Goal: Transaction & Acquisition: Download file/media

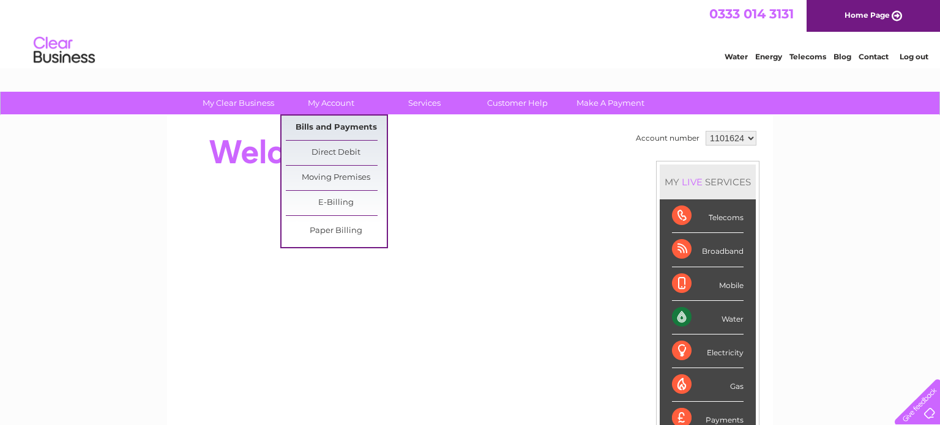
click at [337, 125] on link "Bills and Payments" at bounding box center [336, 128] width 101 height 24
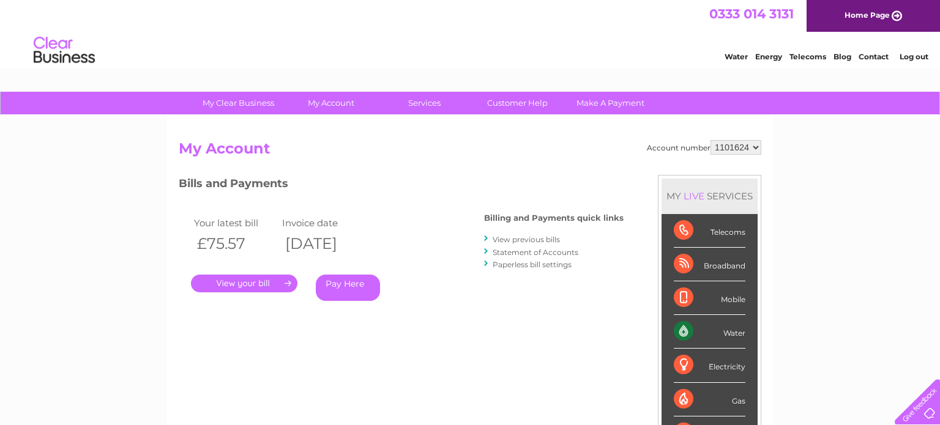
click at [719, 327] on div "Water" at bounding box center [710, 332] width 72 height 34
click at [684, 330] on div "Water" at bounding box center [710, 332] width 72 height 34
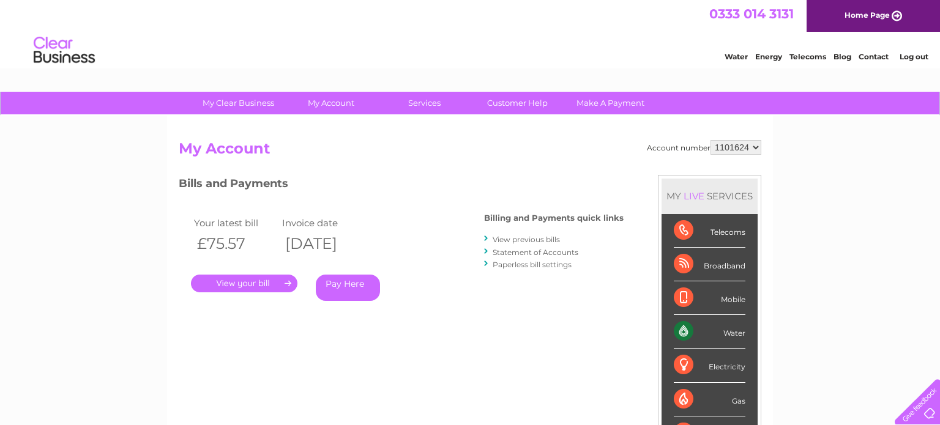
click at [684, 330] on div "Water" at bounding box center [710, 332] width 72 height 34
click at [507, 241] on link "View previous bills" at bounding box center [526, 239] width 67 height 9
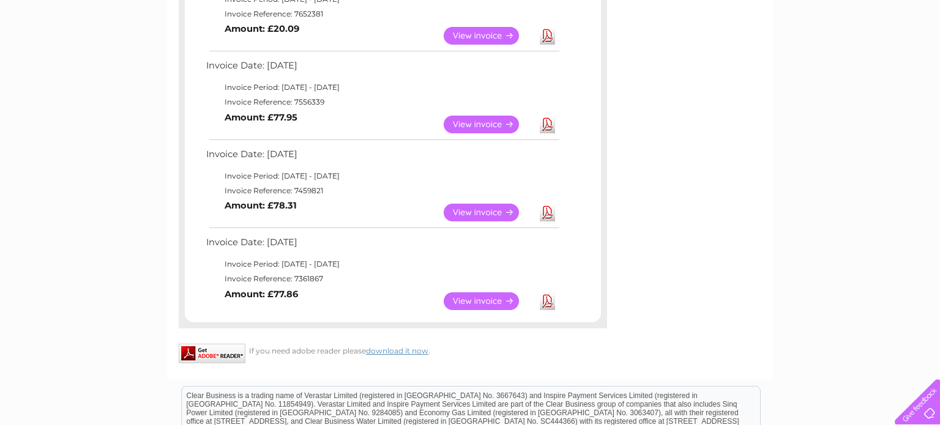
scroll to position [614, 0]
click at [477, 302] on link "View" at bounding box center [489, 301] width 90 height 18
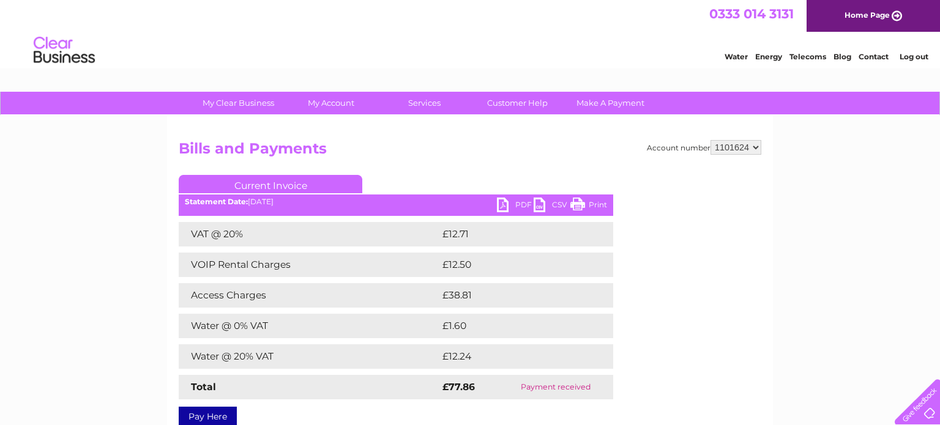
click at [517, 201] on link "PDF" at bounding box center [515, 207] width 37 height 18
click at [504, 204] on link "PDF" at bounding box center [515, 207] width 37 height 18
